Goal: Use online tool/utility: Utilize a website feature to perform a specific function

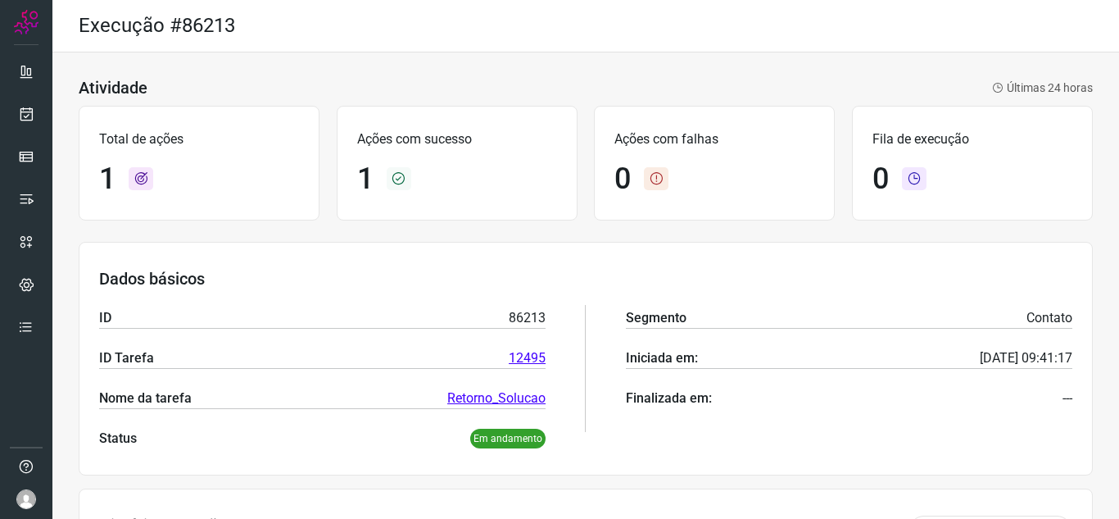
click at [0, 103] on div at bounding box center [26, 259] width 52 height 519
click at [21, 116] on icon at bounding box center [26, 114] width 17 height 16
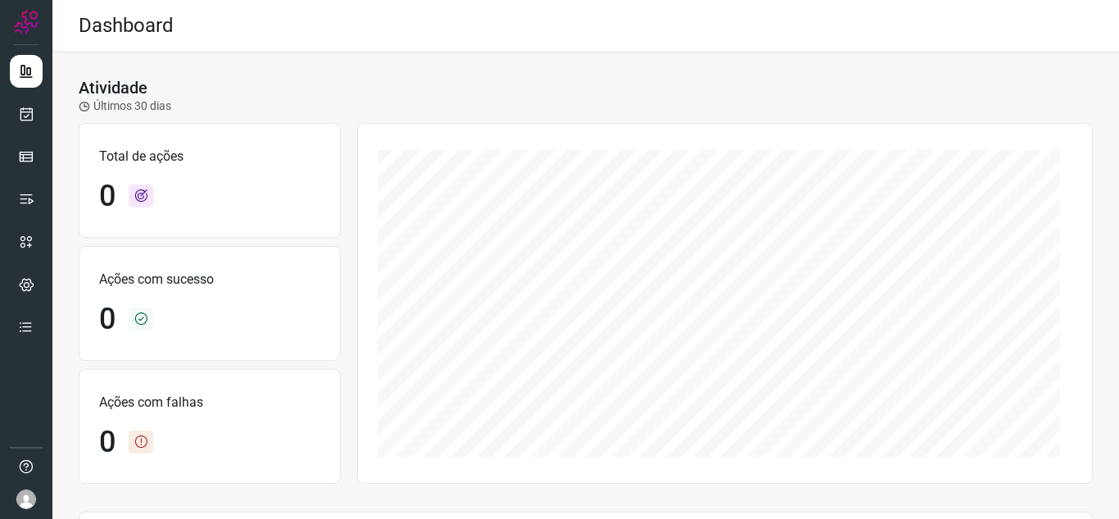
click at [3, 125] on div at bounding box center [26, 259] width 52 height 519
click at [4, 120] on div at bounding box center [26, 259] width 52 height 519
click at [34, 116] on icon at bounding box center [26, 114] width 17 height 16
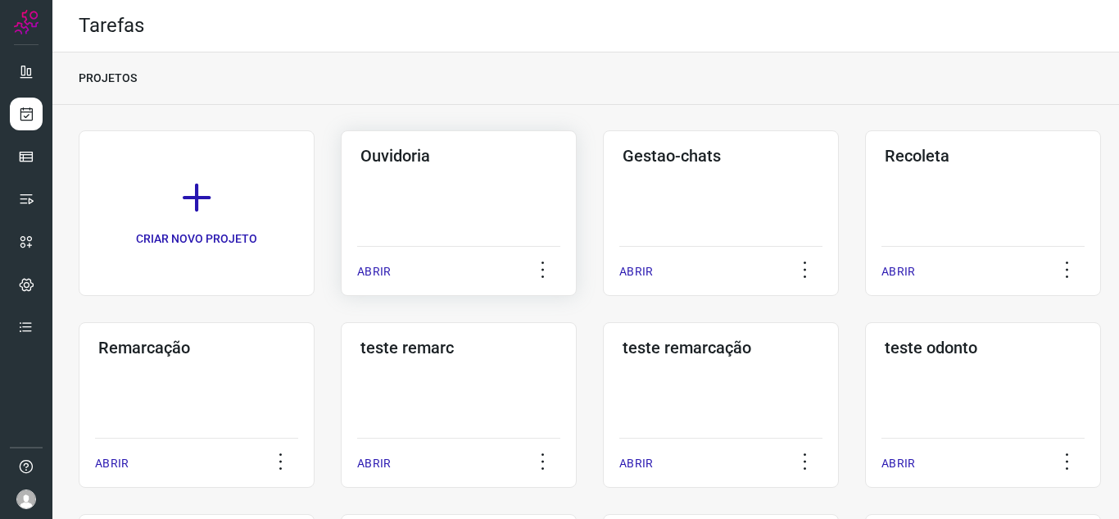
click at [369, 283] on div "ABRIR" at bounding box center [458, 266] width 203 height 41
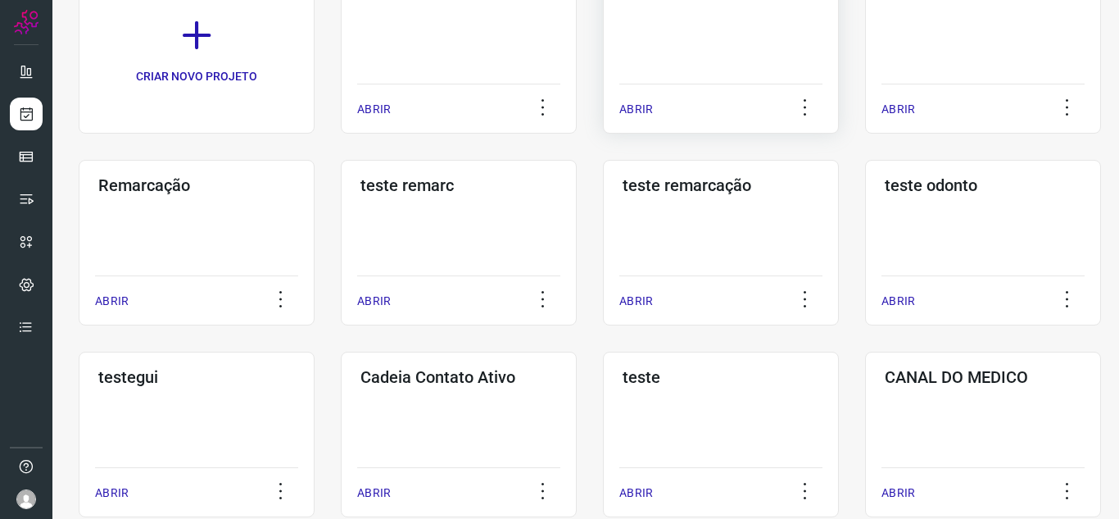
scroll to position [164, 0]
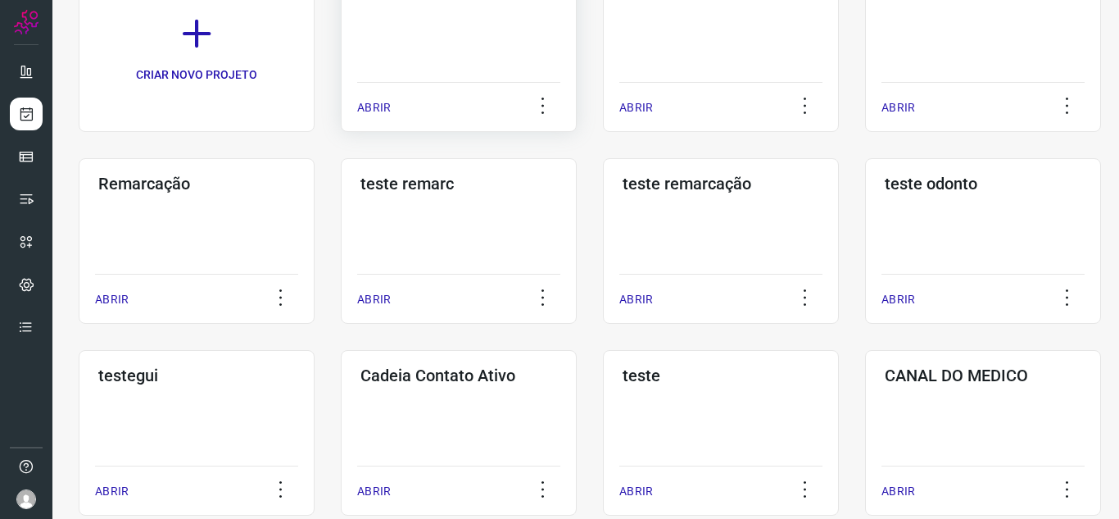
click at [359, 111] on p "ABRIR" at bounding box center [374, 107] width 34 height 17
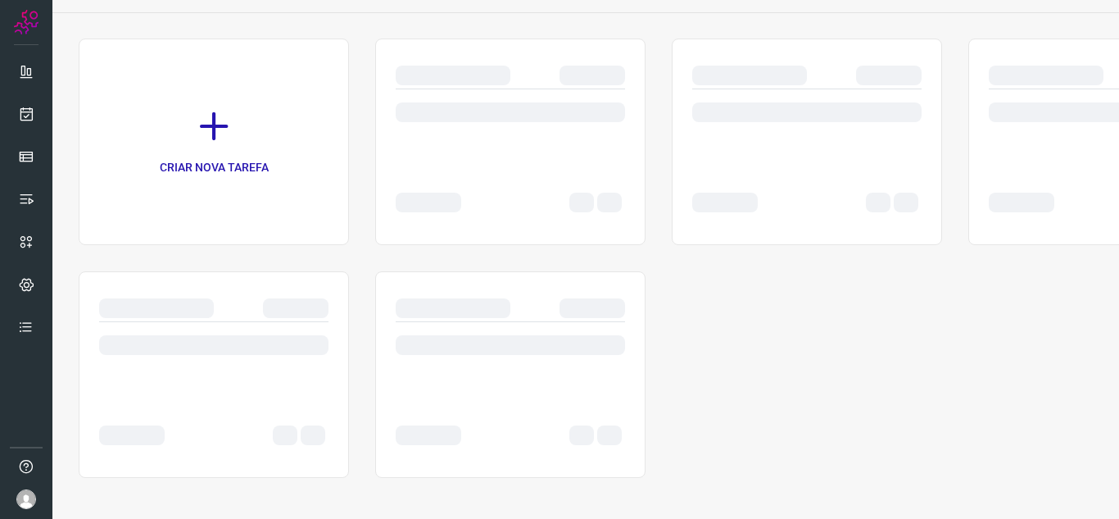
scroll to position [92, 0]
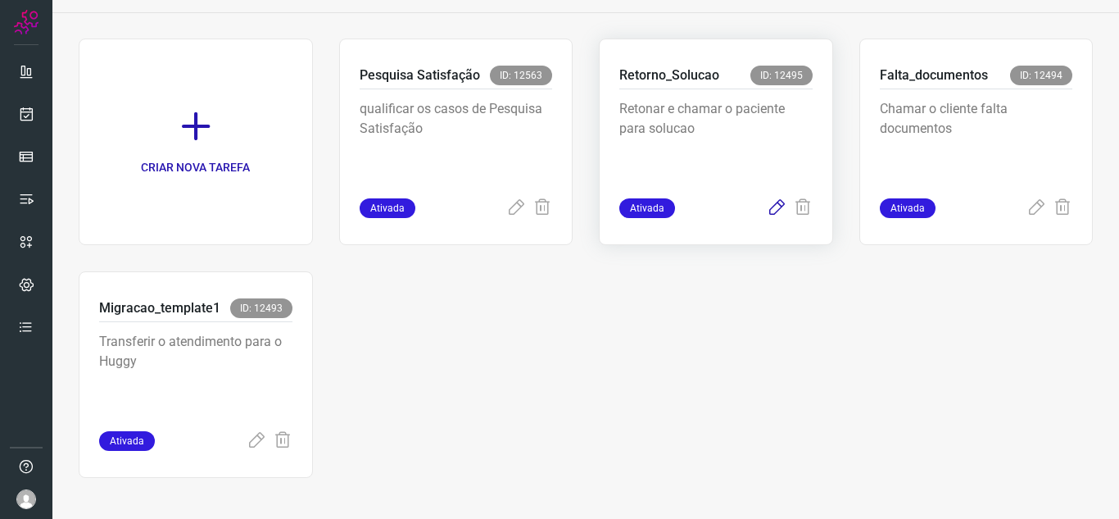
click at [767, 216] on icon at bounding box center [777, 208] width 20 height 20
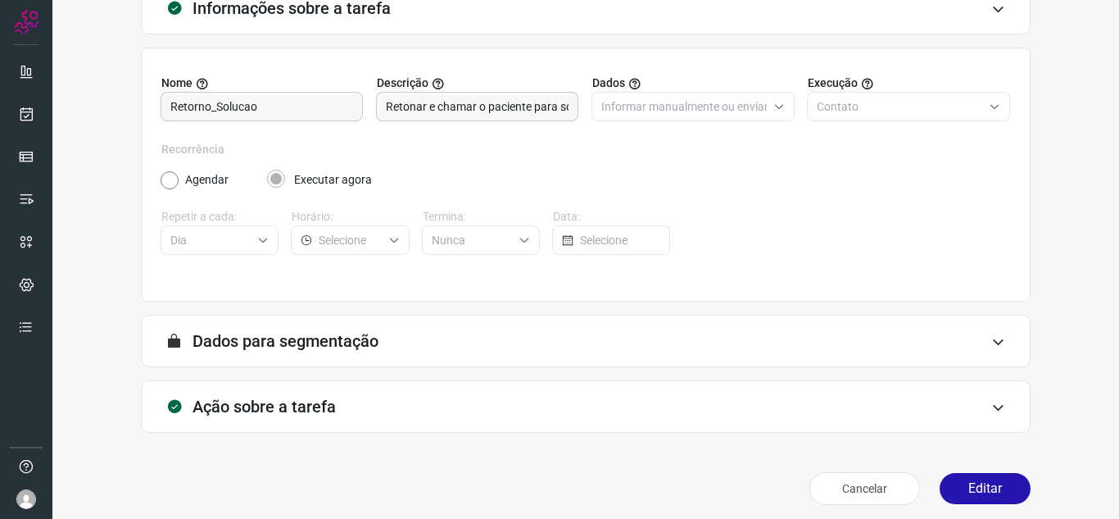
scroll to position [121, 0]
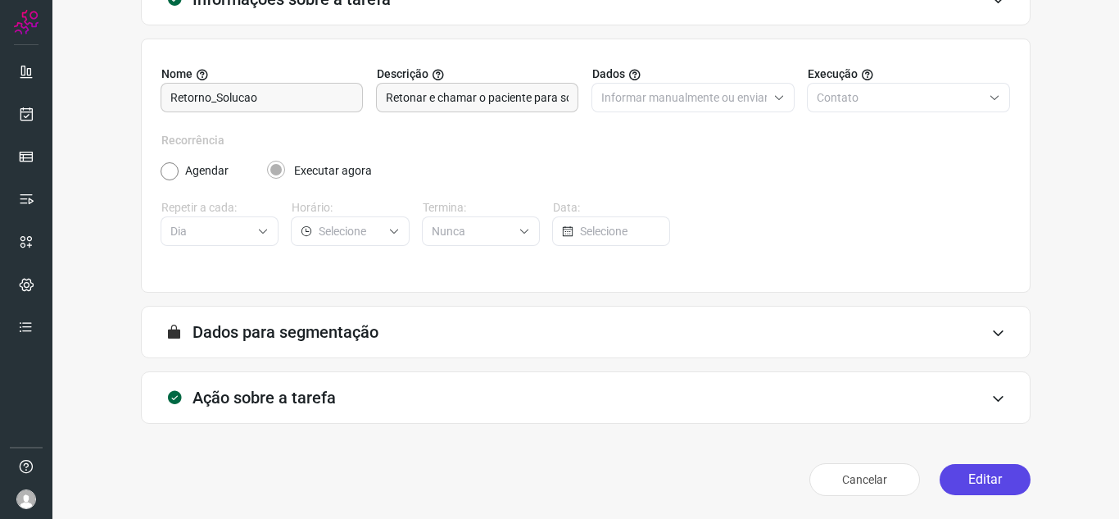
click at [990, 482] on button "Editar" at bounding box center [985, 479] width 91 height 31
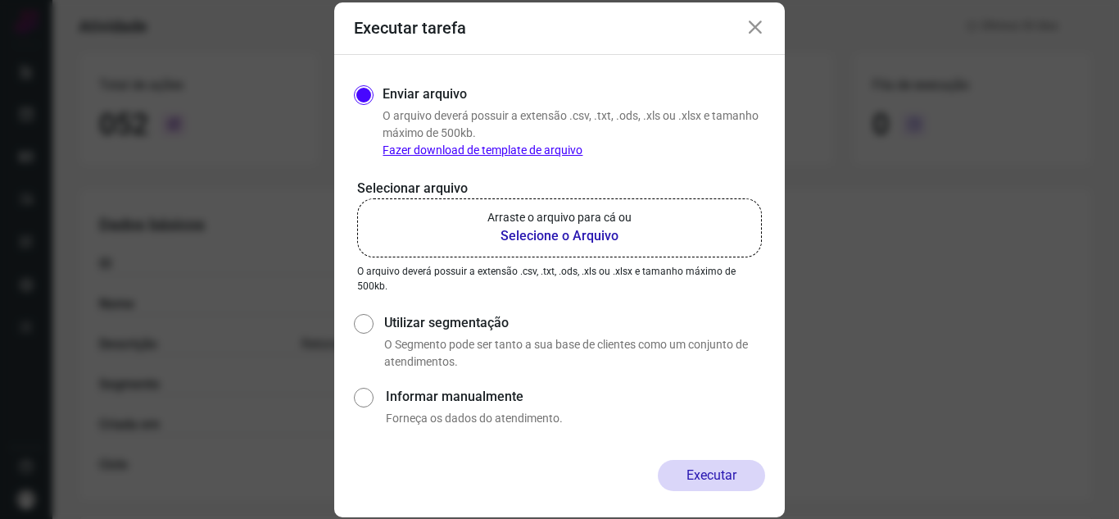
click at [524, 243] on b "Selecione o Arquivo" at bounding box center [560, 236] width 144 height 20
click at [0, 0] on input "Arraste o arquivo para cá ou Selecione o Arquivo" at bounding box center [0, 0] width 0 height 0
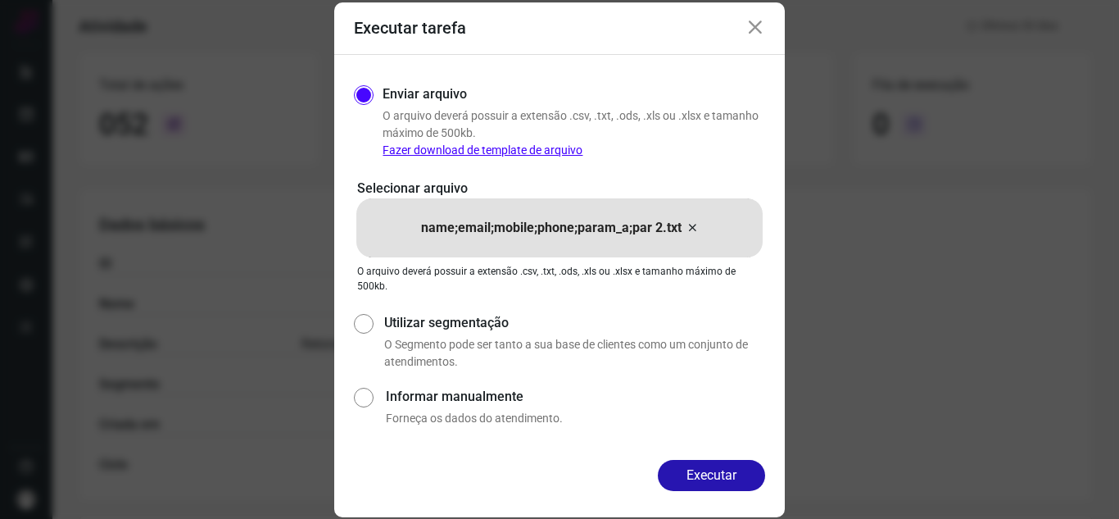
drag, startPoint x: 726, startPoint y: 466, endPoint x: 721, endPoint y: 459, distance: 8.9
click at [723, 467] on button "Executar" at bounding box center [711, 475] width 107 height 31
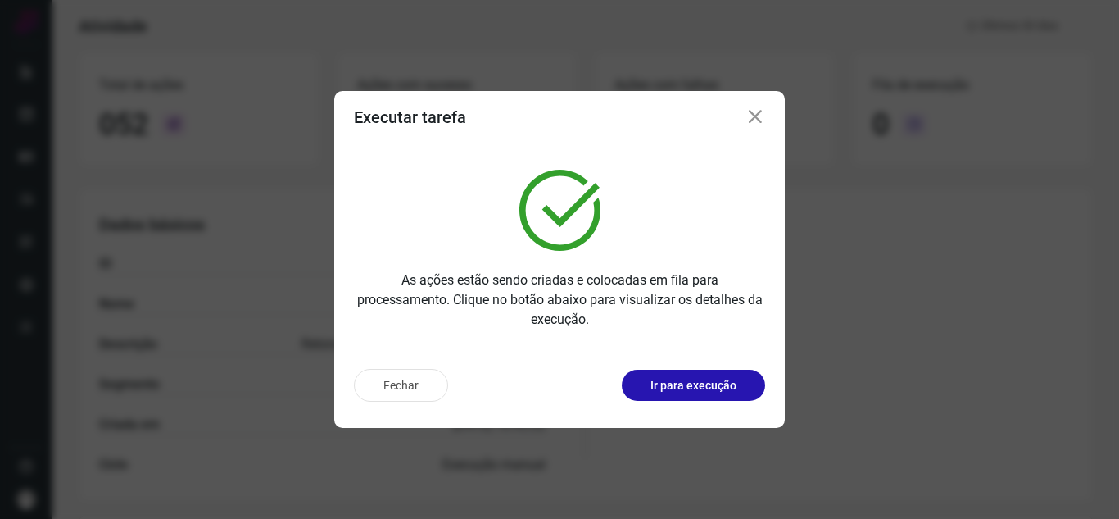
click at [702, 379] on p "Ir para execução" at bounding box center [694, 385] width 86 height 17
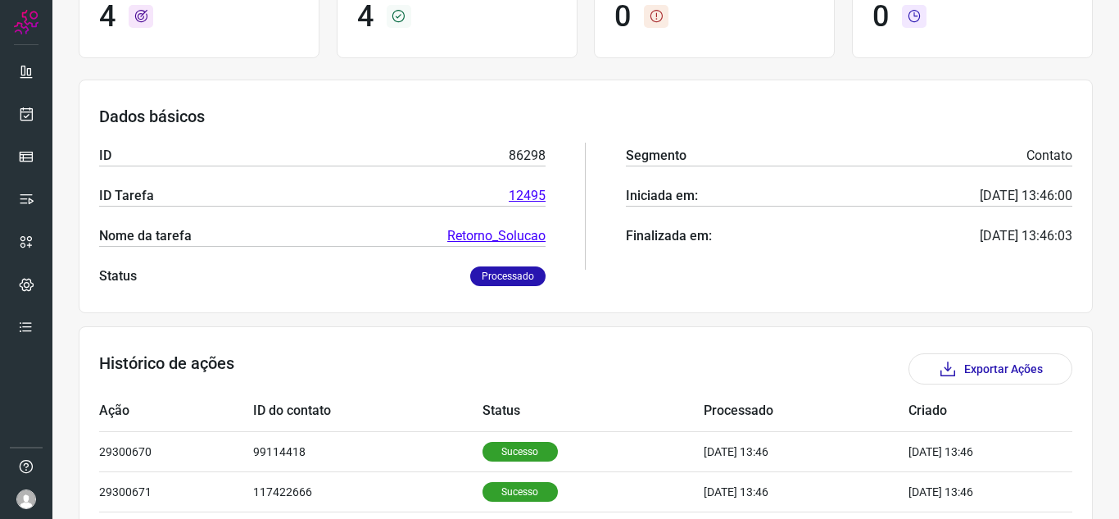
scroll to position [154, 0]
